Goal: Task Accomplishment & Management: Manage account settings

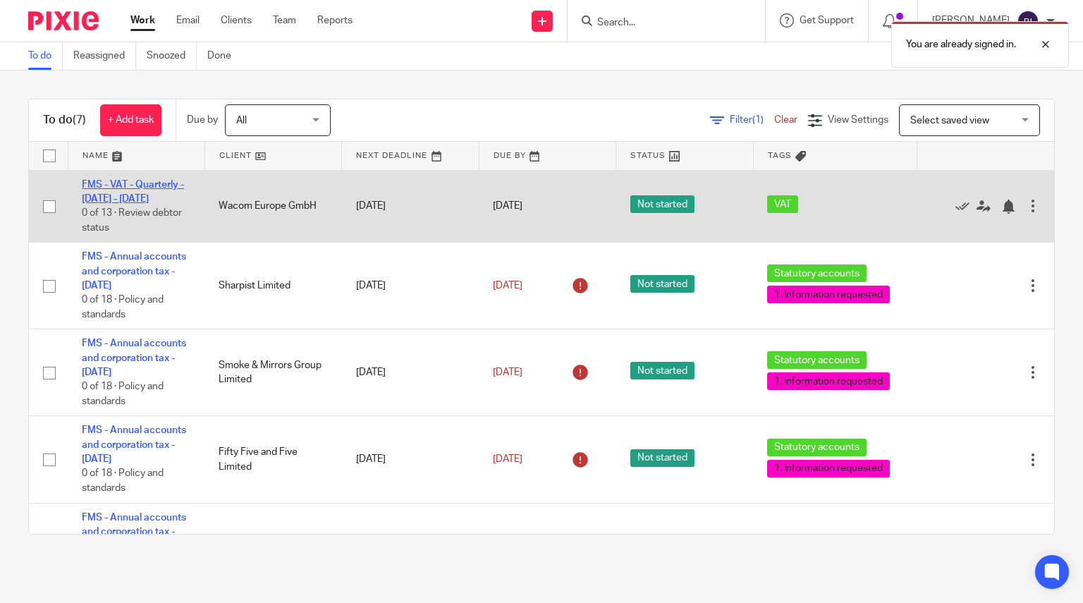
click at [156, 188] on link "FMS - VAT - Quarterly - [DATE] - [DATE]" at bounding box center [133, 192] width 102 height 24
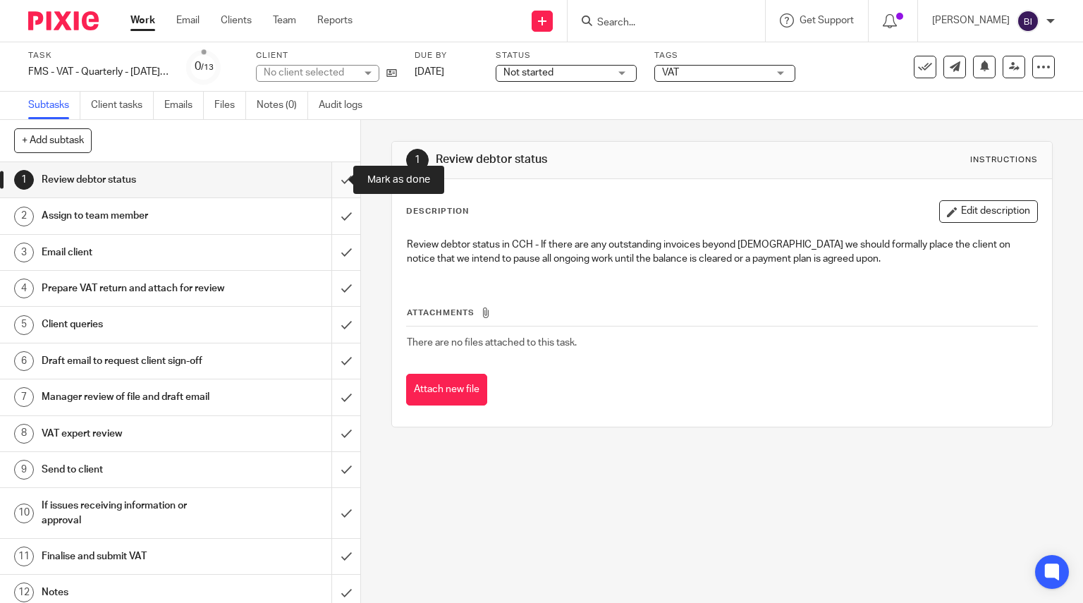
click at [338, 183] on input "submit" at bounding box center [180, 179] width 360 height 35
click at [333, 226] on input "submit" at bounding box center [180, 215] width 360 height 35
click at [333, 252] on input "submit" at bounding box center [180, 252] width 360 height 35
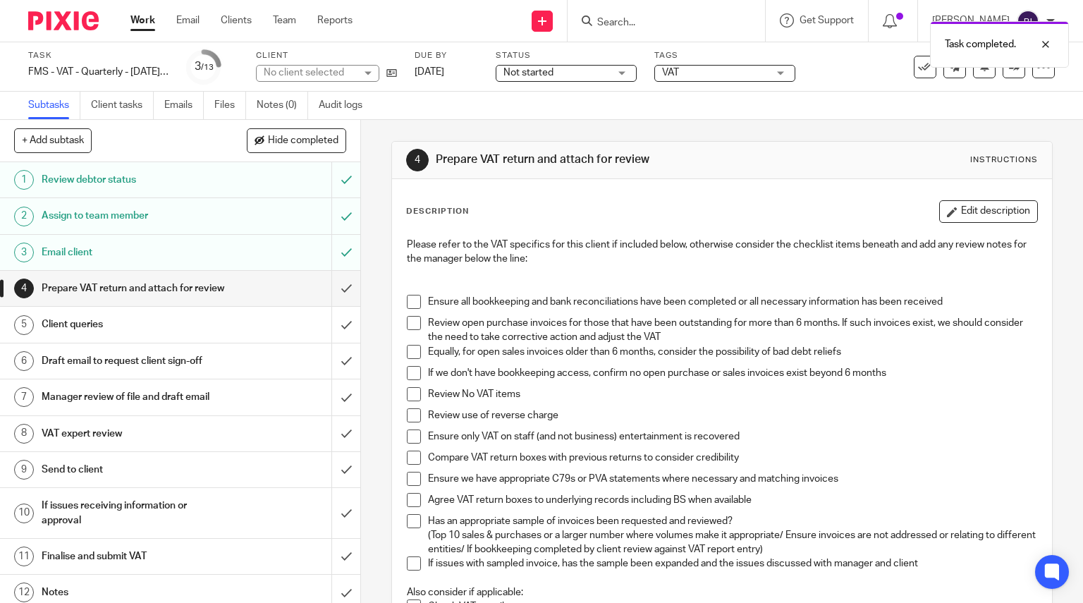
click at [720, 73] on span "VAT" at bounding box center [715, 73] width 106 height 15
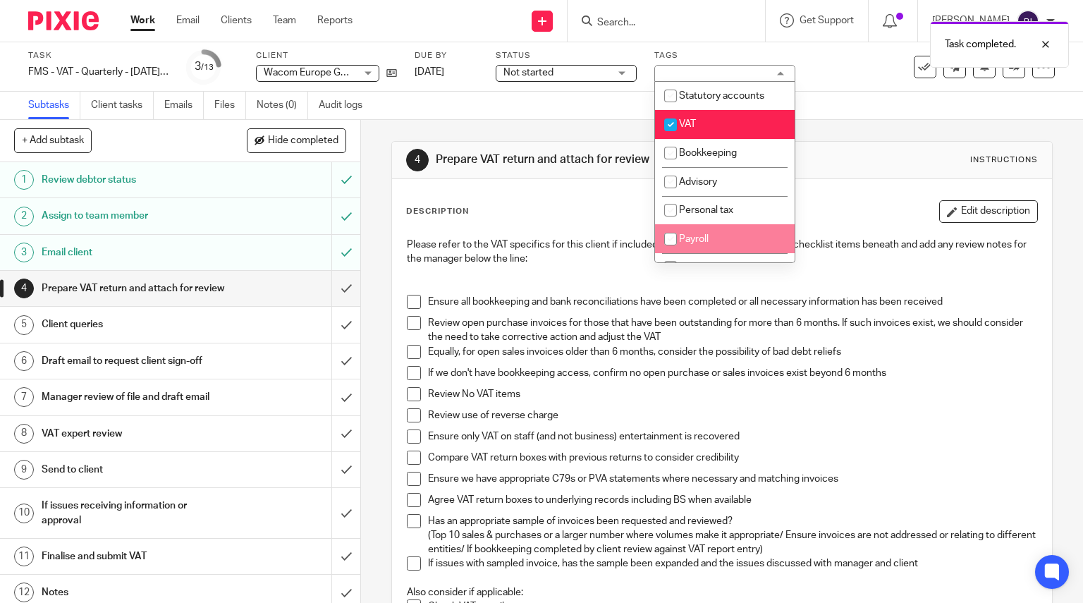
scroll to position [151, 0]
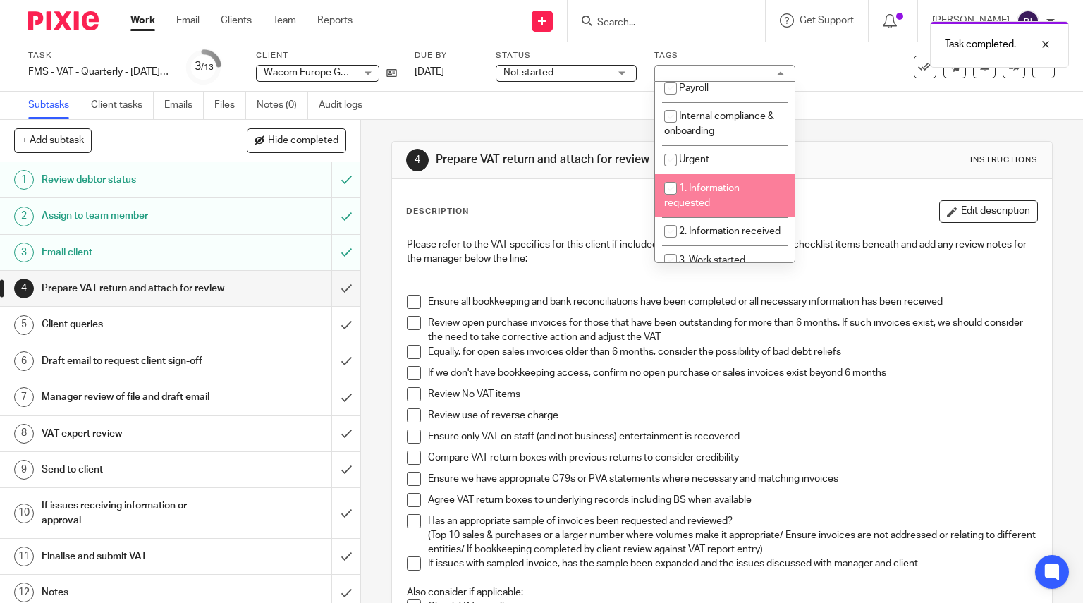
click at [714, 198] on li "1. Information requested" at bounding box center [725, 195] width 140 height 43
checkbox input "true"
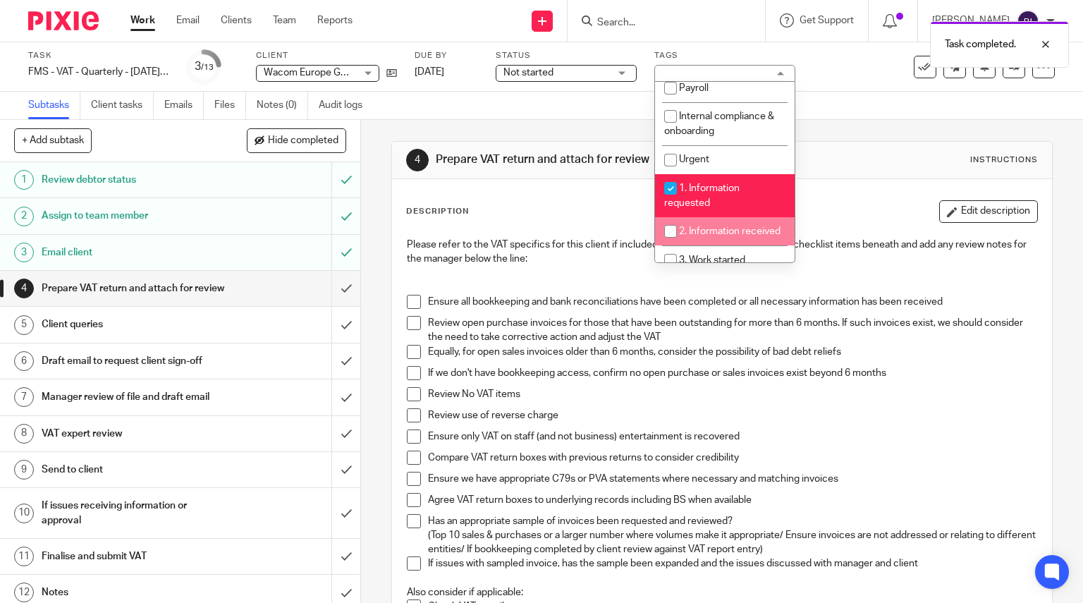
click at [708, 243] on li "2. Information received" at bounding box center [725, 231] width 140 height 29
checkbox input "true"
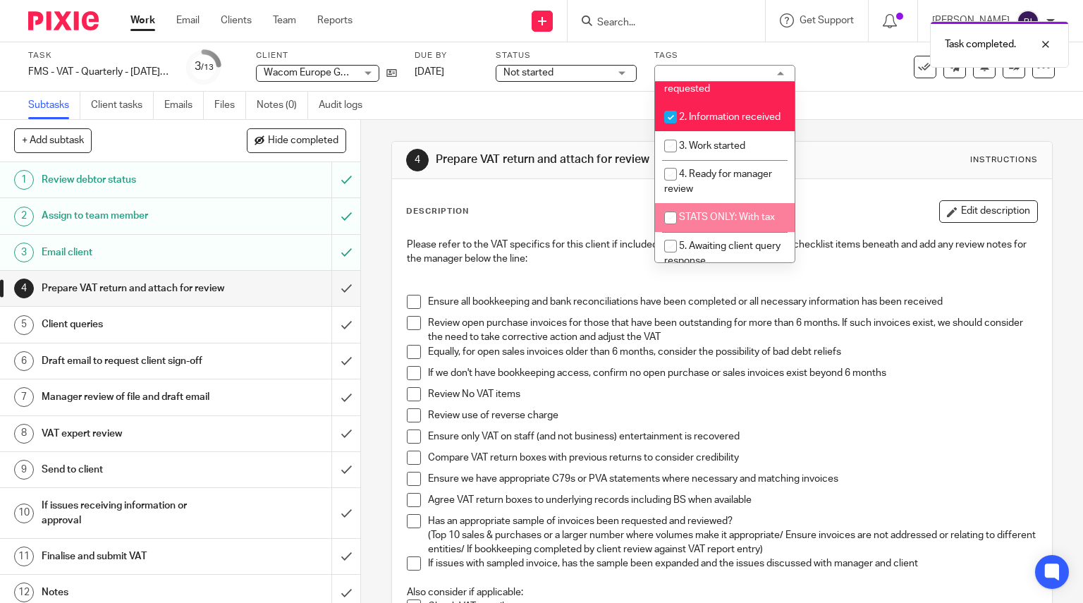
scroll to position [267, 0]
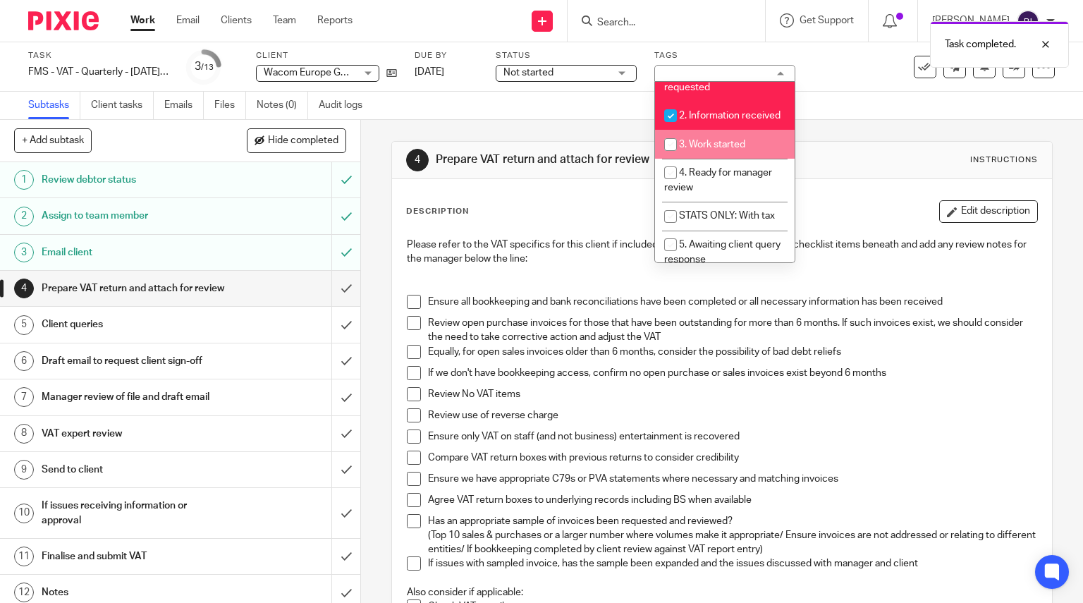
click at [750, 153] on li "3. Work started" at bounding box center [725, 144] width 140 height 29
checkbox input "true"
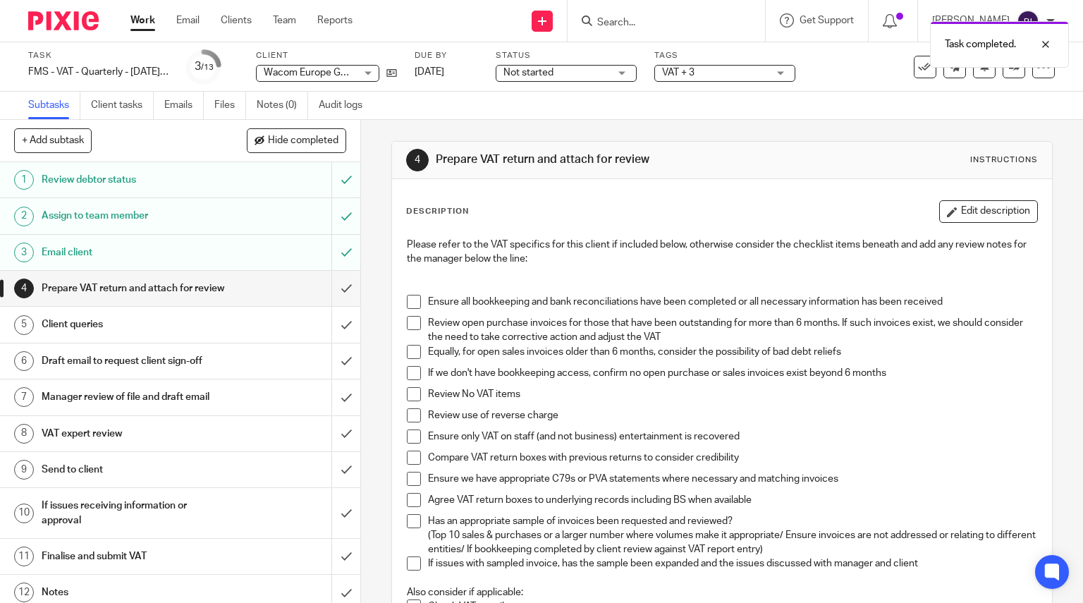
click at [70, 18] on img at bounding box center [63, 20] width 71 height 19
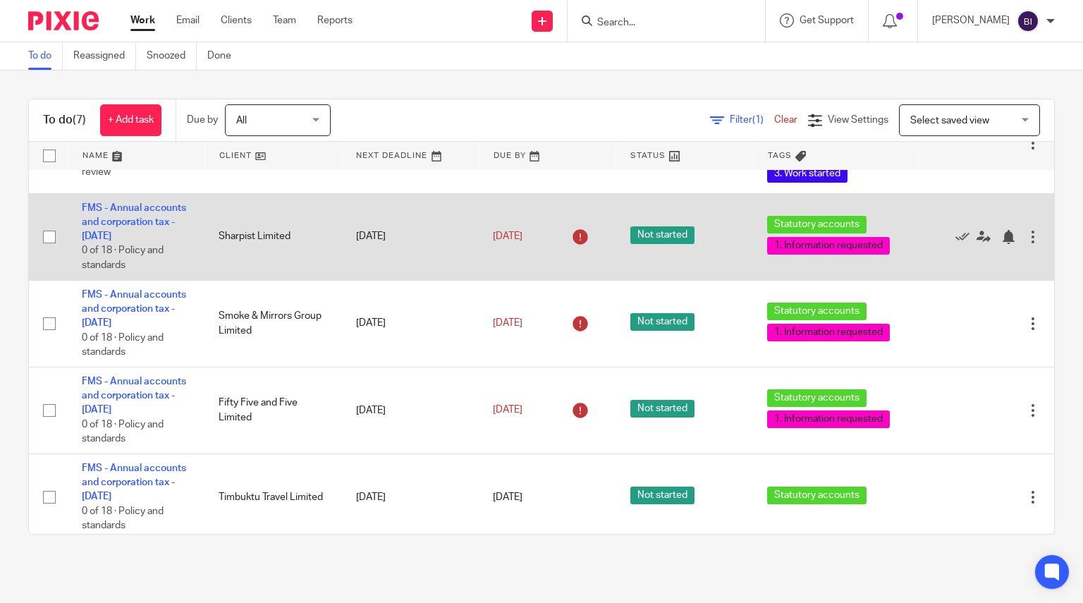
scroll to position [79, 0]
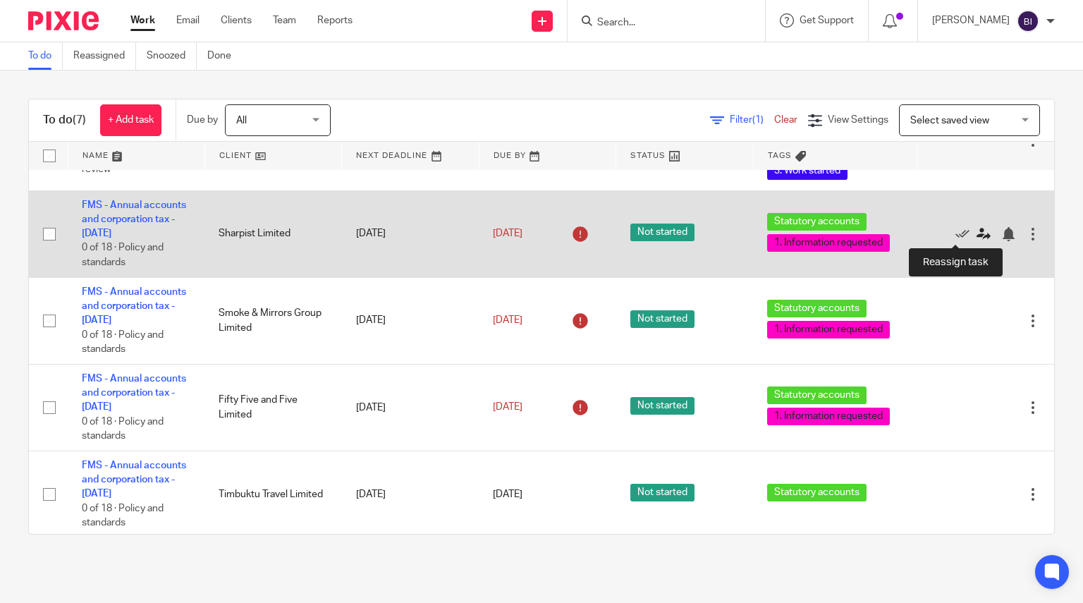
click at [977, 234] on icon at bounding box center [984, 234] width 14 height 14
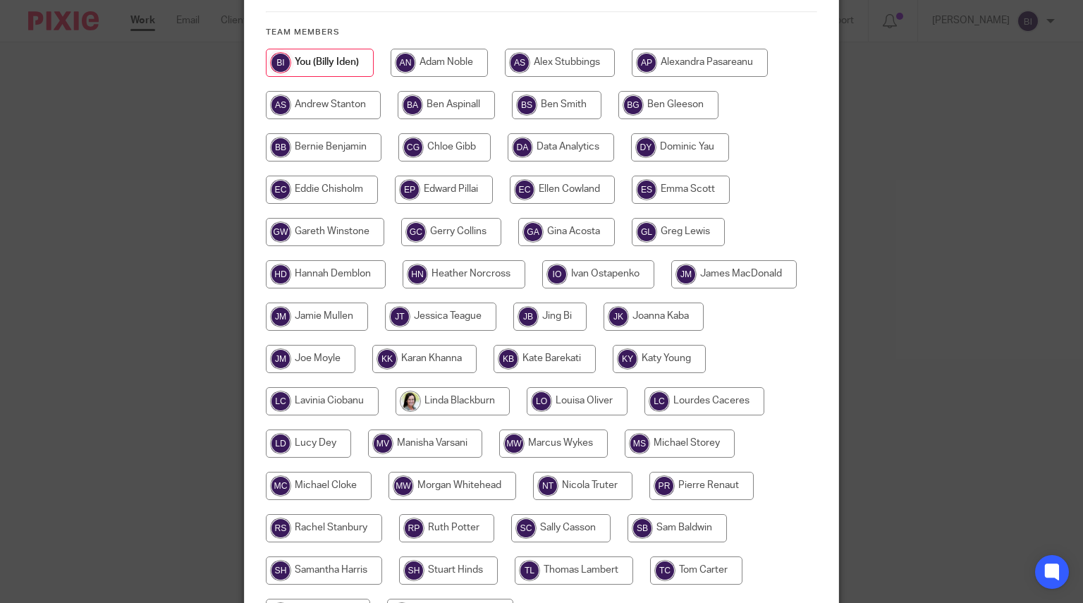
scroll to position [329, 0]
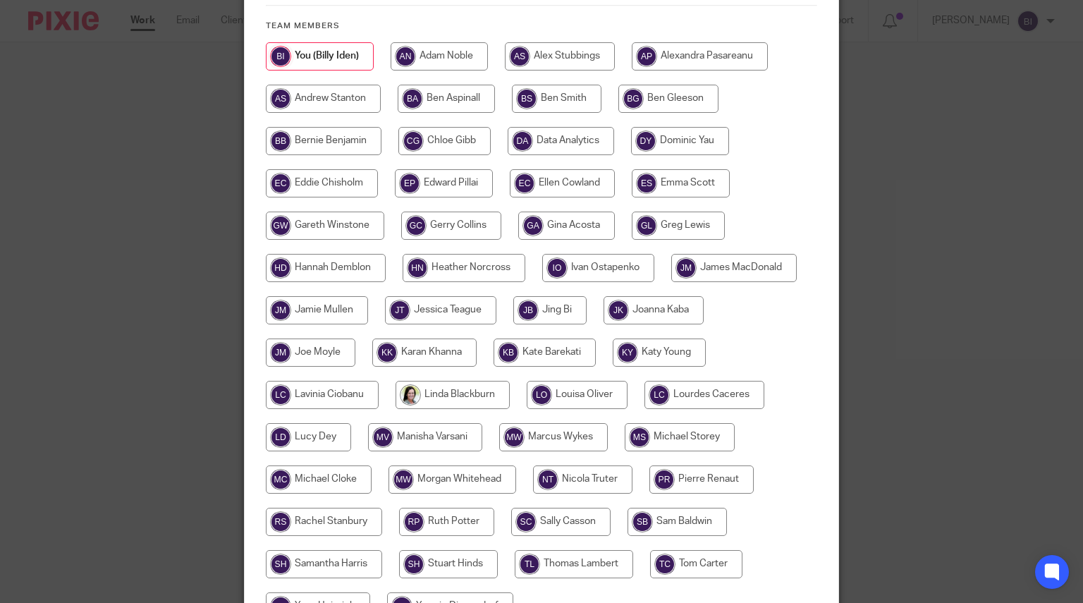
click at [350, 381] on input "radio" at bounding box center [322, 395] width 113 height 28
radio input "true"
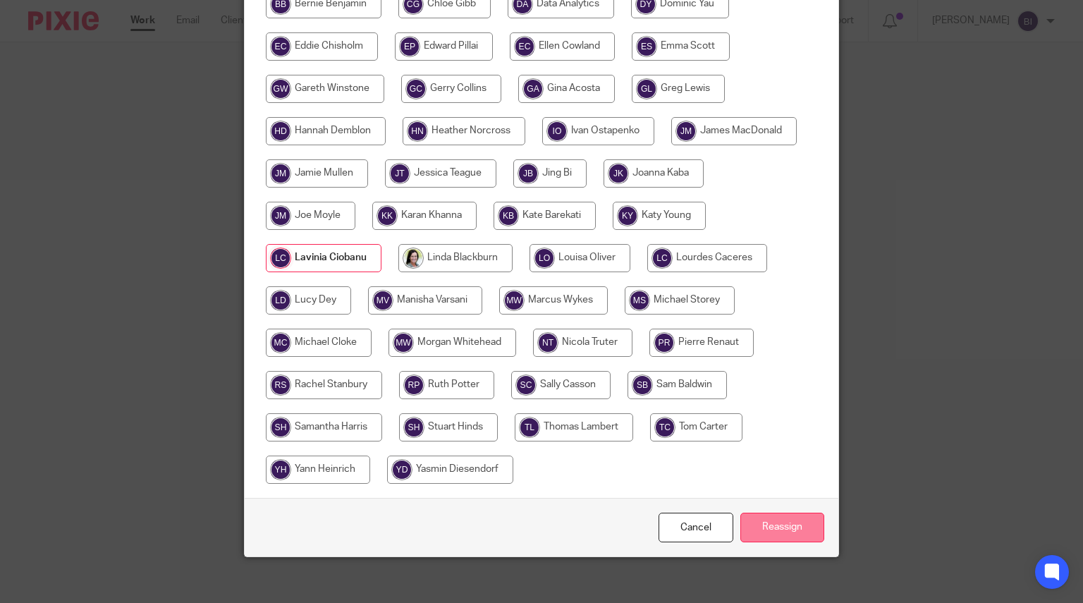
click at [790, 515] on input "Reassign" at bounding box center [782, 528] width 84 height 30
